Goal: Information Seeking & Learning: Learn about a topic

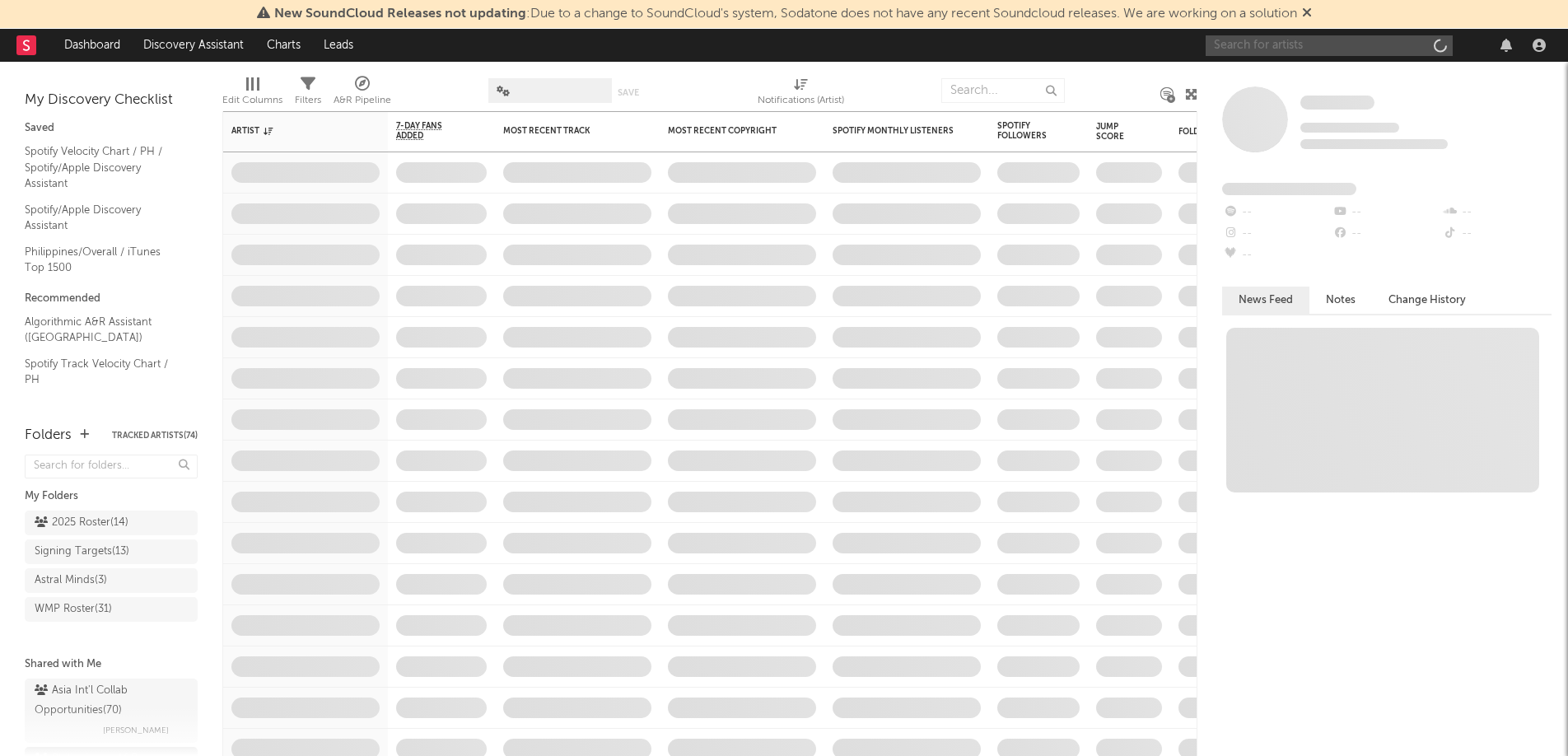
click at [1292, 44] on input "text" at bounding box center [1329, 45] width 247 height 20
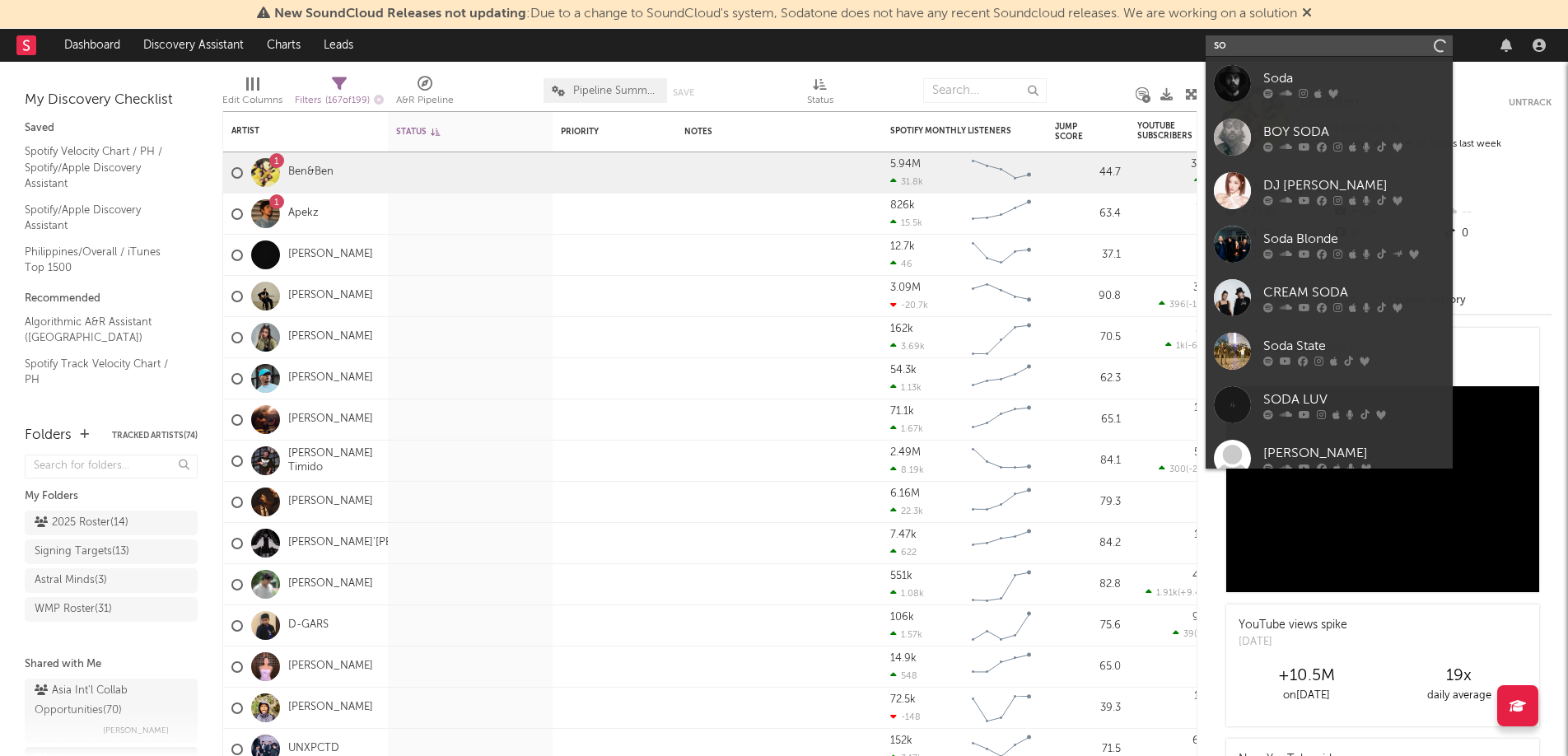
type input "s"
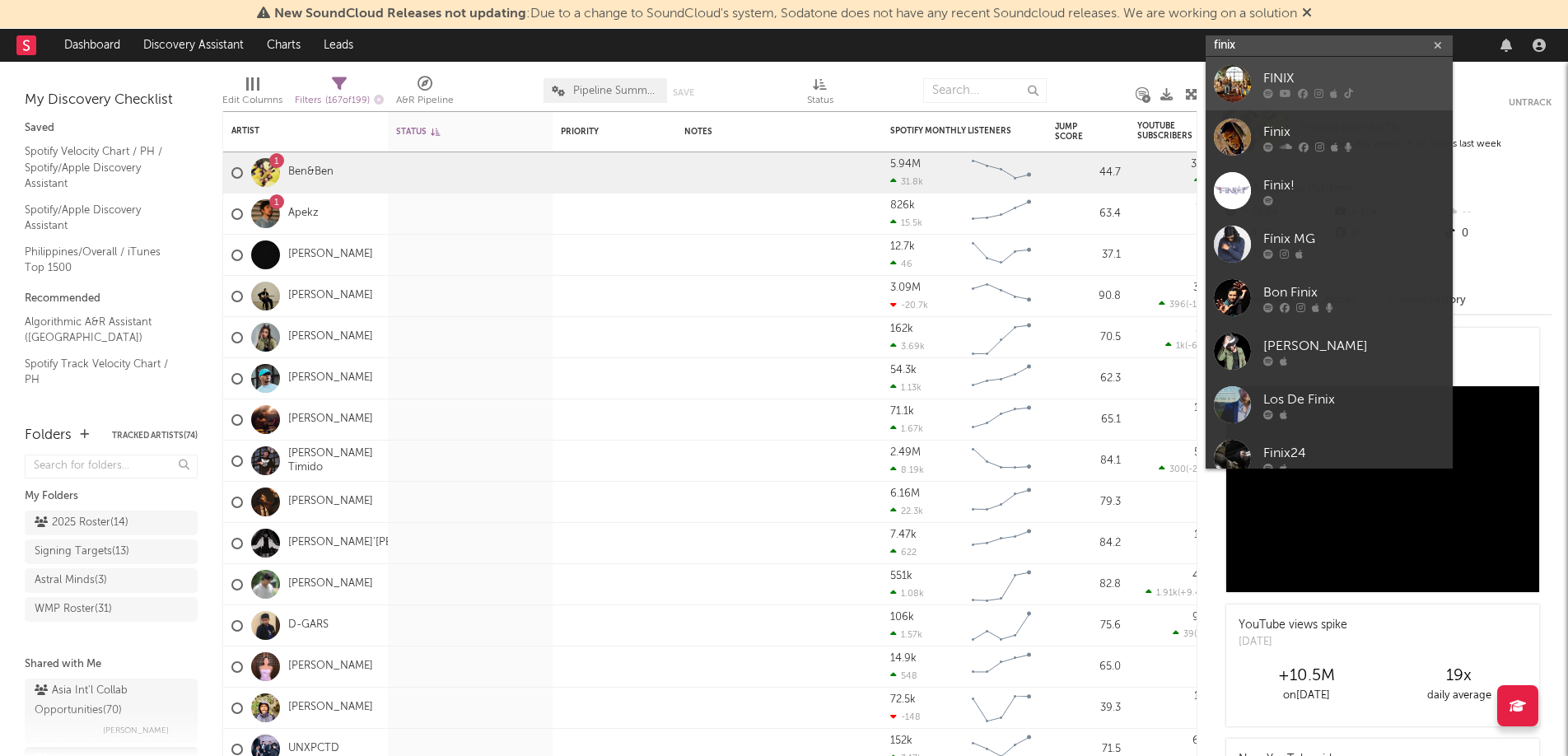
type input "finix"
click at [1288, 84] on div "FINIX" at bounding box center [1354, 78] width 181 height 20
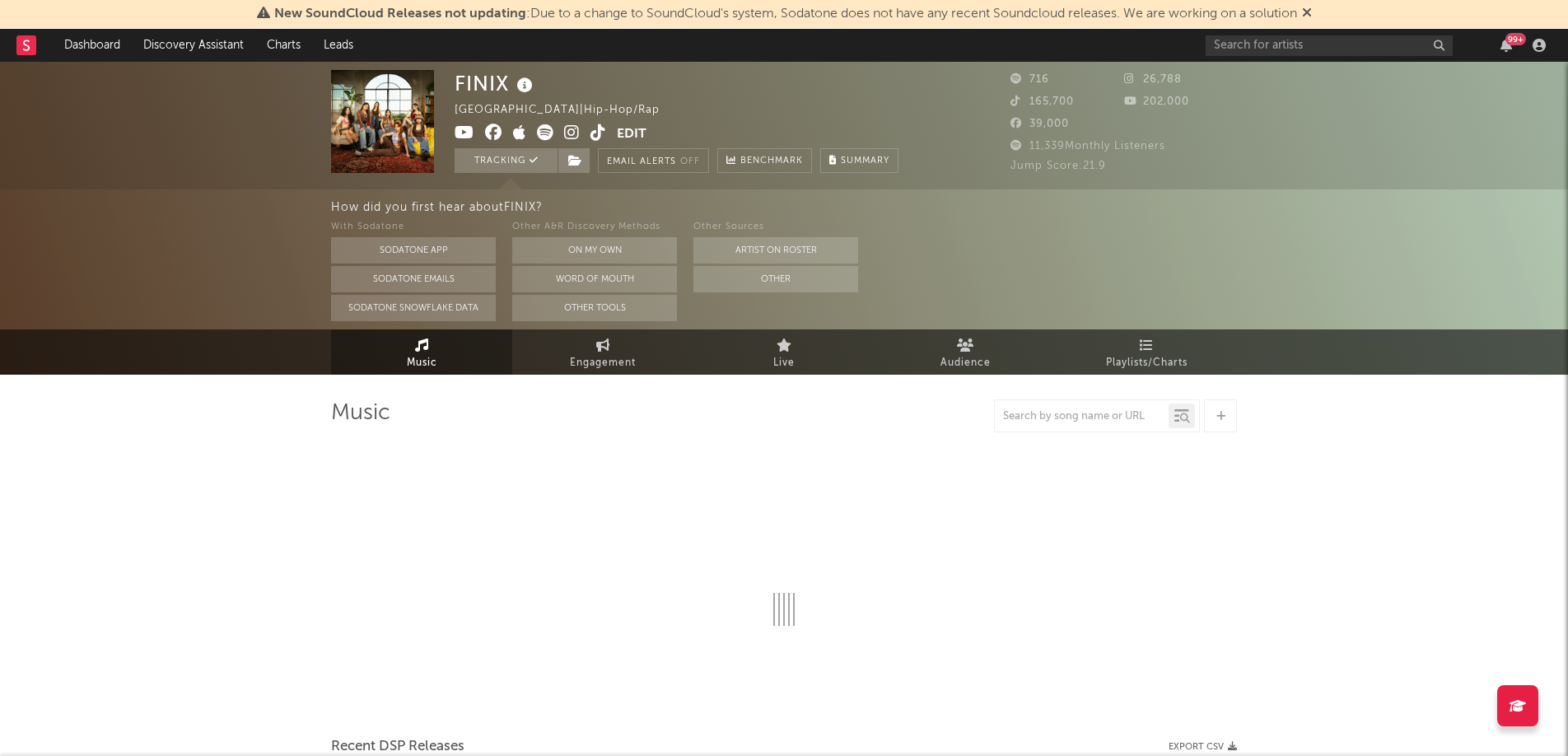
select select "1w"
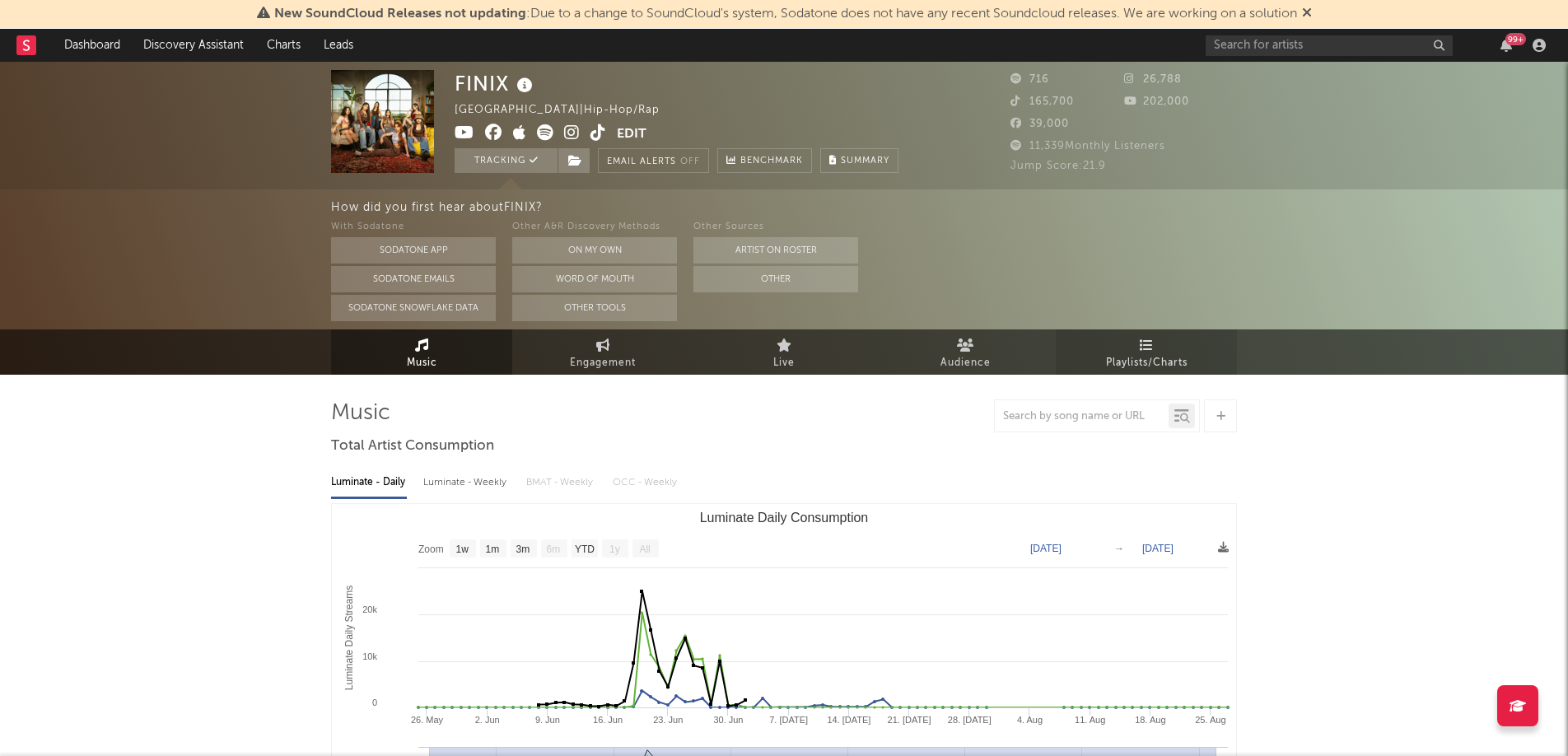
click at [1143, 351] on icon at bounding box center [1146, 345] width 14 height 14
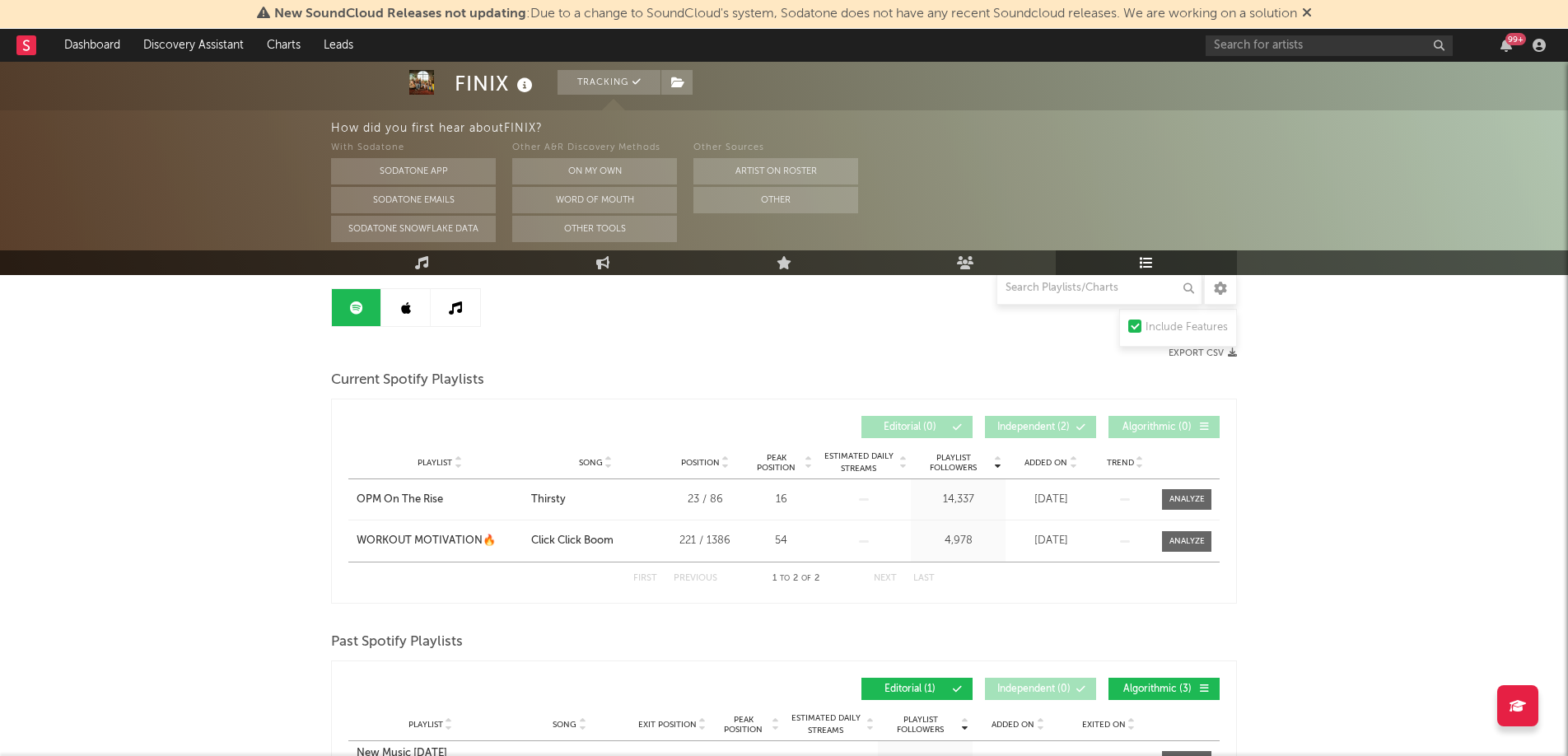
scroll to position [121, 0]
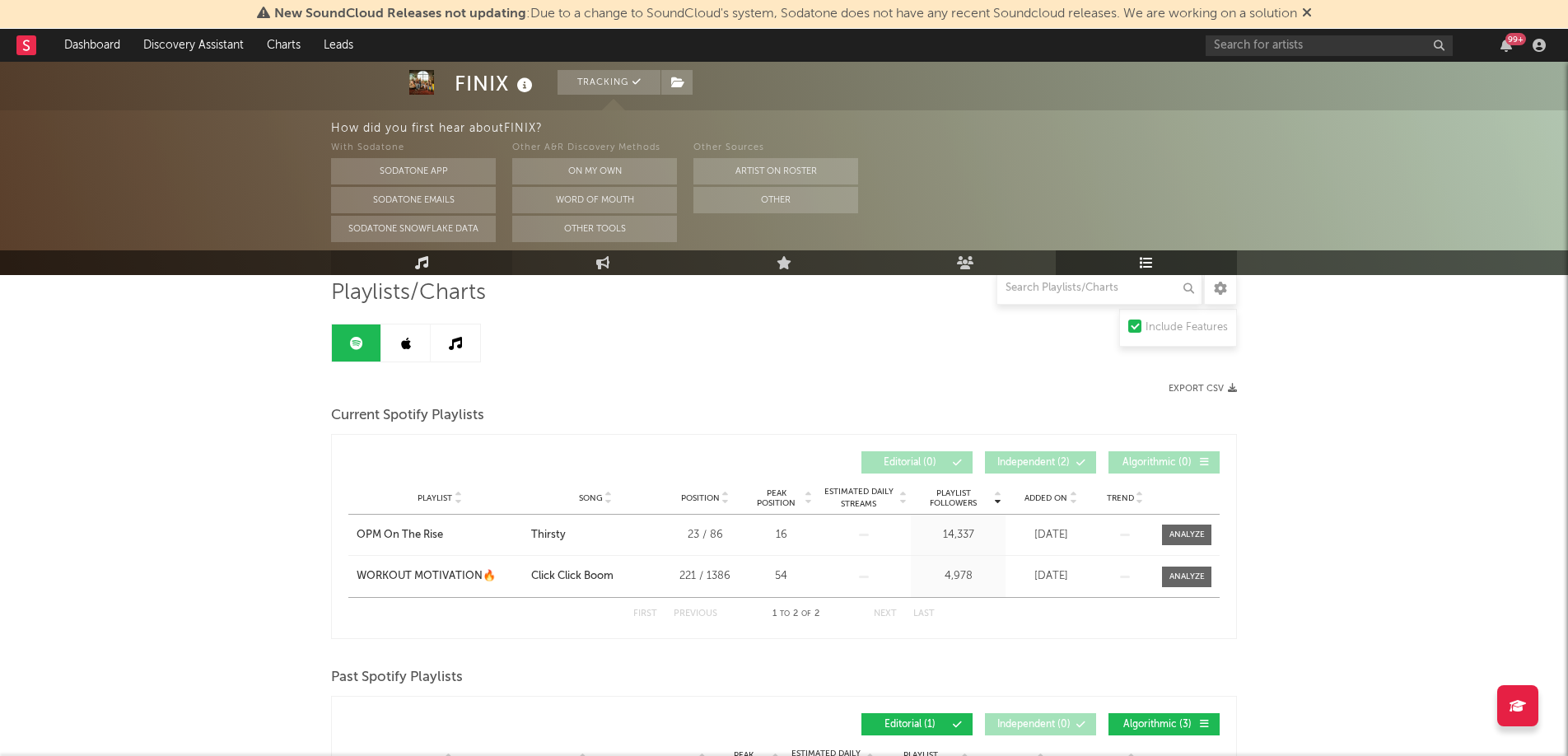
click at [408, 267] on link "Music" at bounding box center [421, 263] width 181 height 25
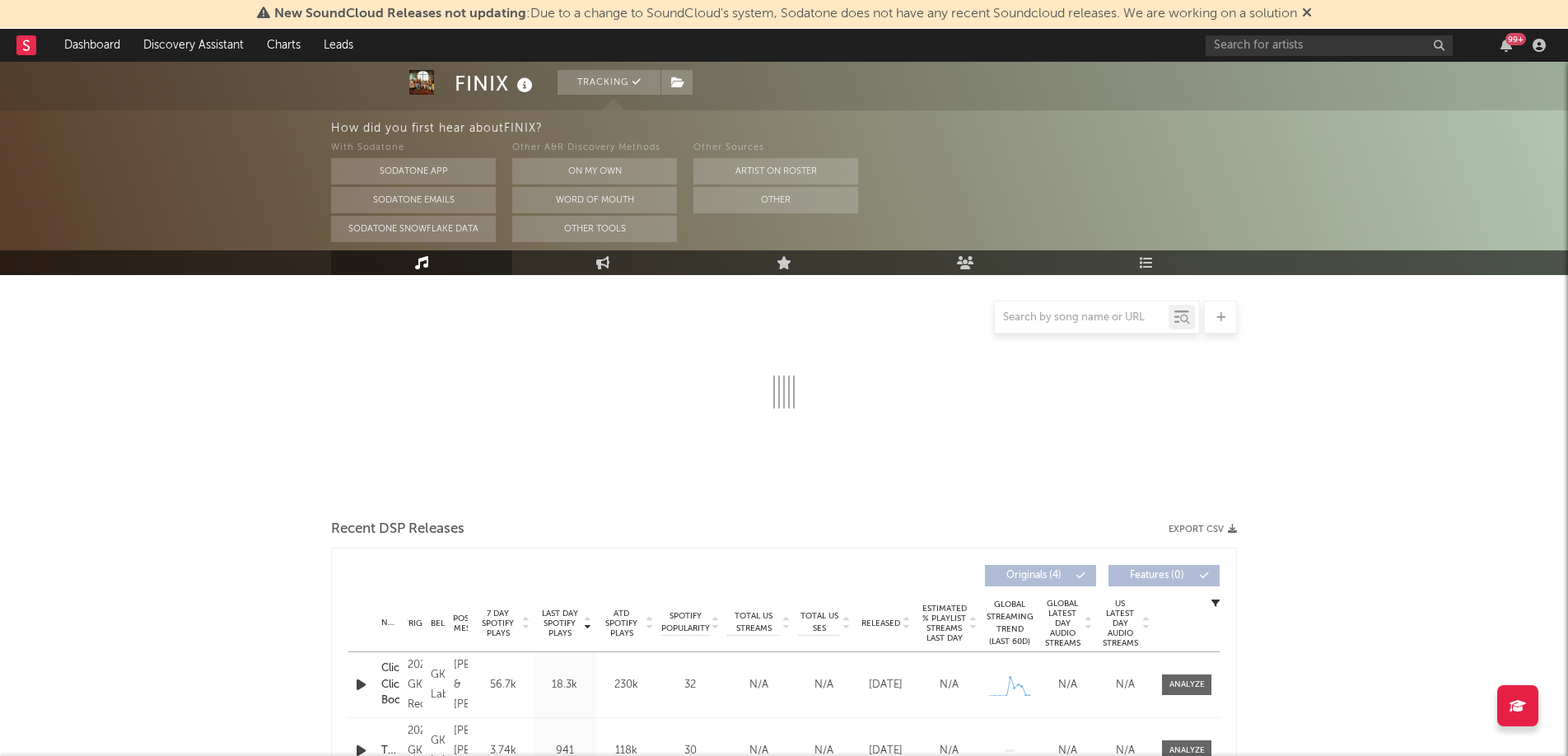
select select "1w"
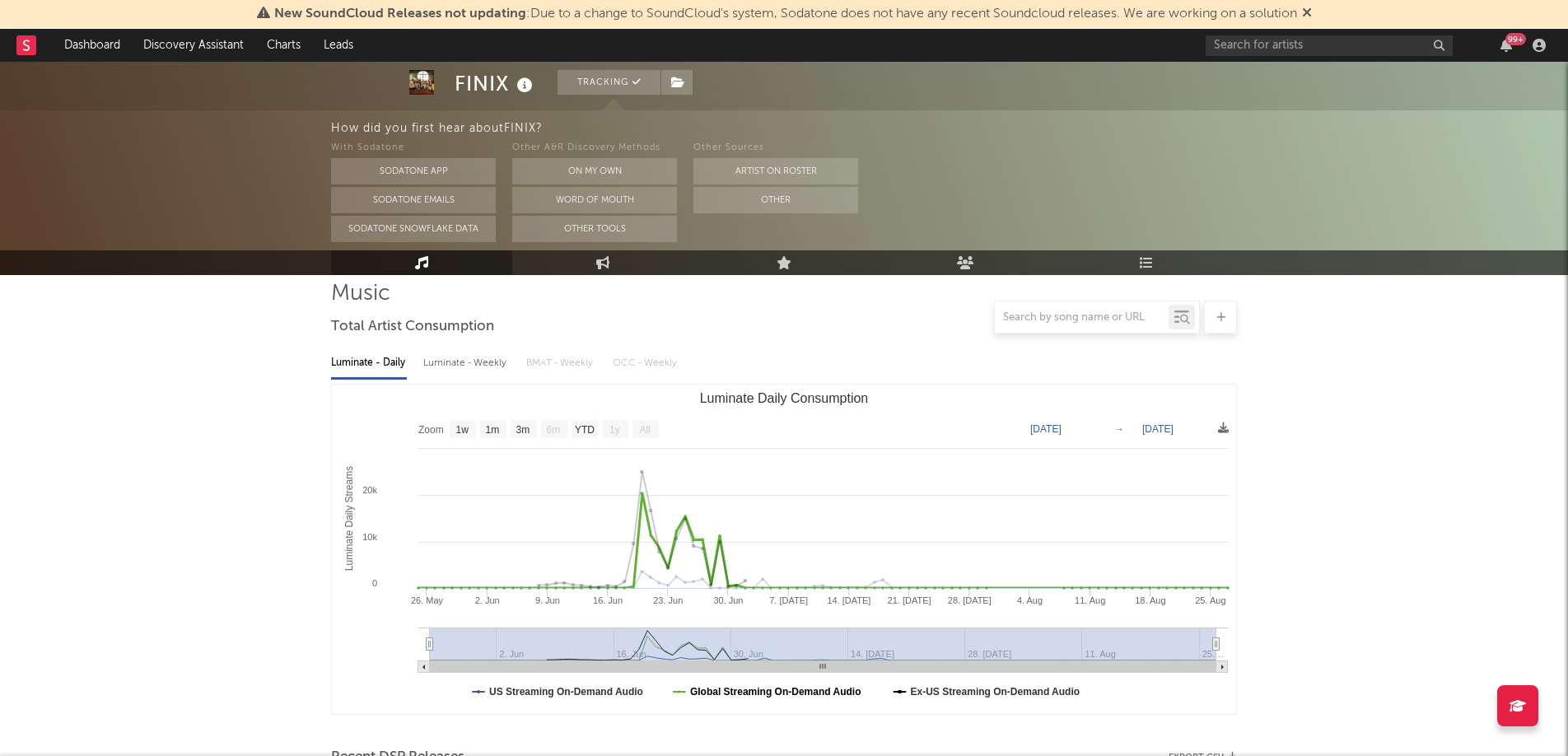
scroll to position [116, 0]
click at [597, 264] on icon at bounding box center [603, 263] width 14 height 14
select select "1w"
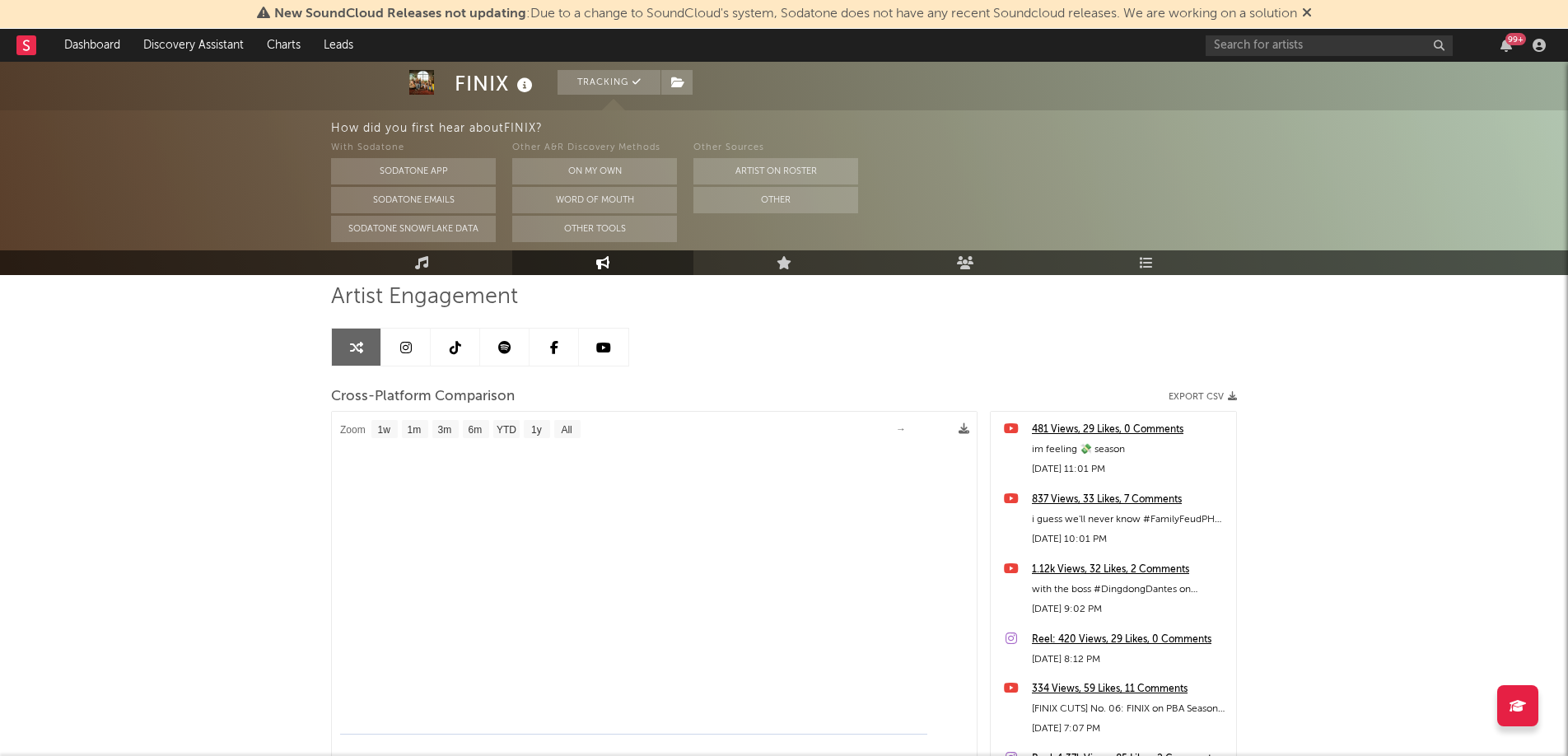
select select "1m"
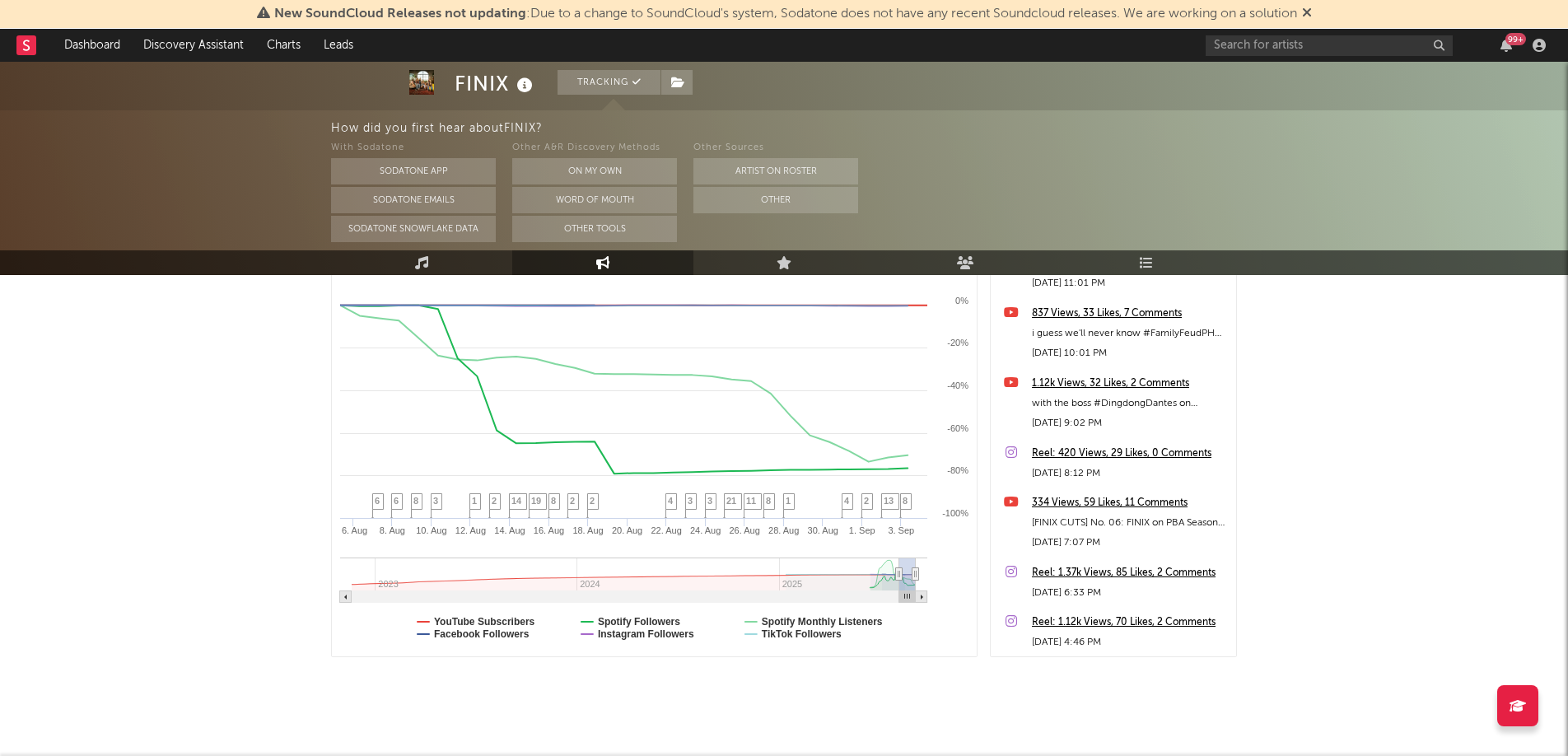
scroll to position [312, 0]
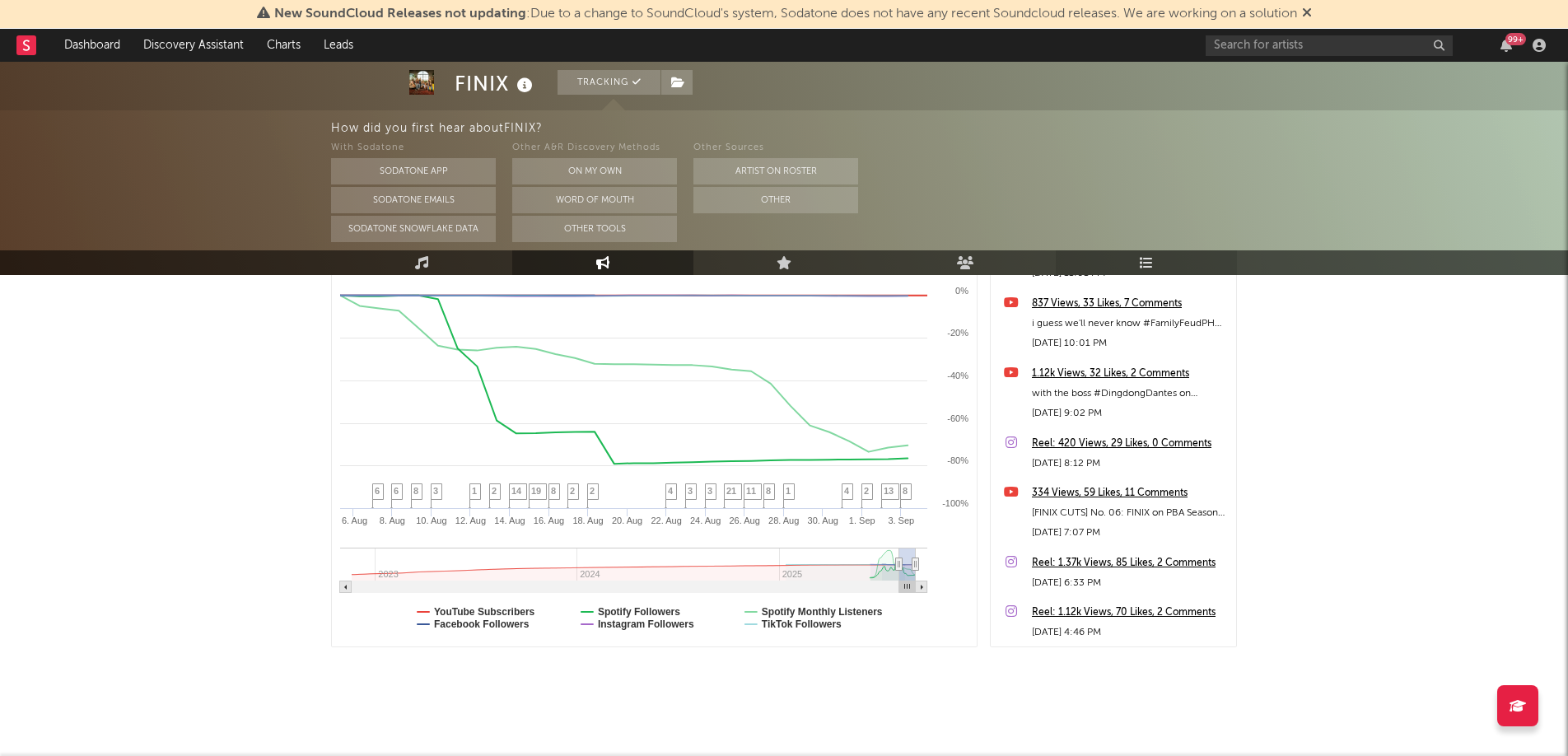
click at [1144, 265] on icon at bounding box center [1146, 263] width 14 height 14
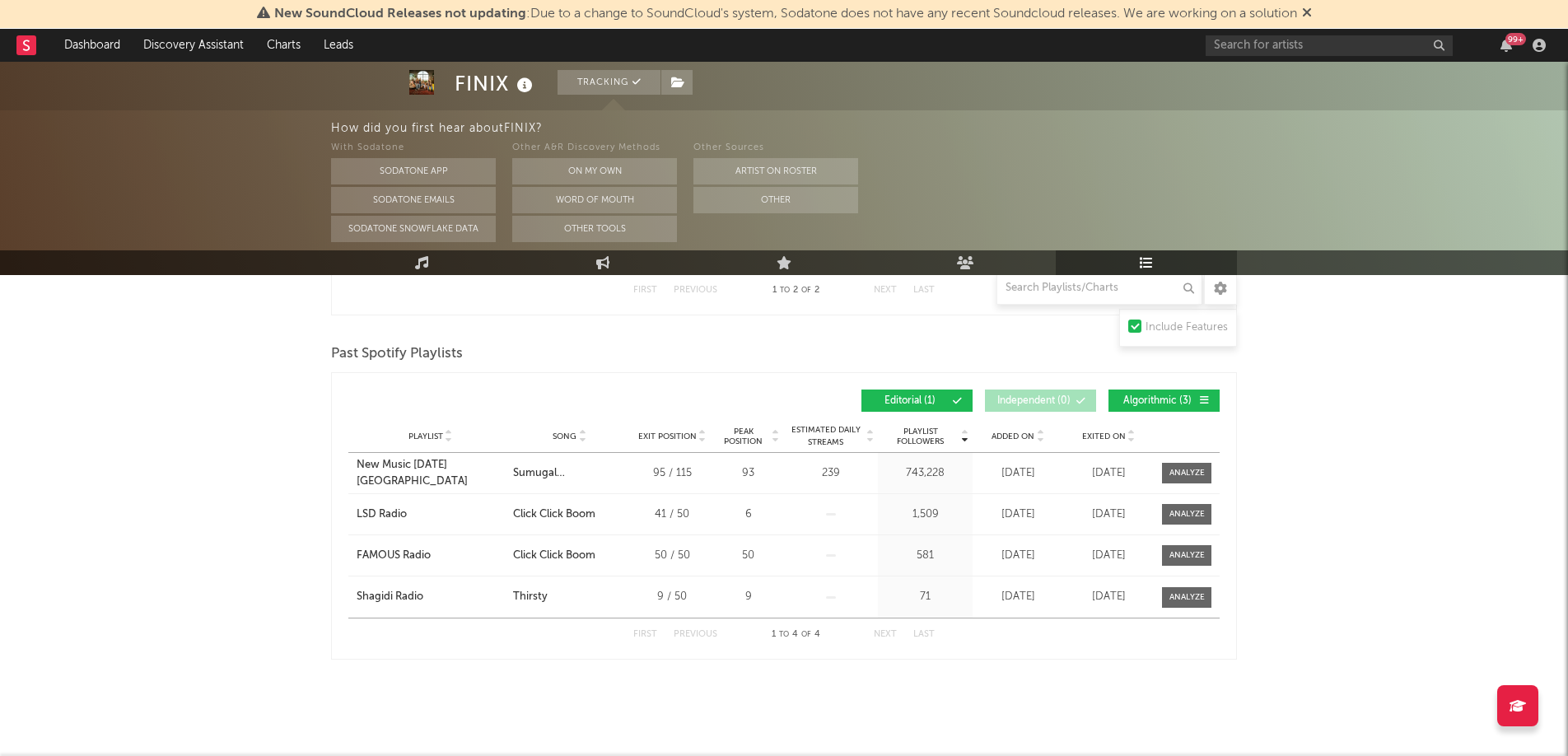
scroll to position [446, 0]
